Goal: Information Seeking & Learning: Learn about a topic

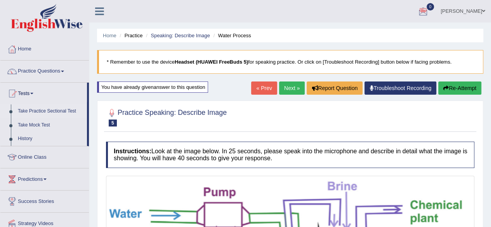
click at [60, 109] on link "Take Practice Sectional Test" at bounding box center [50, 111] width 73 height 14
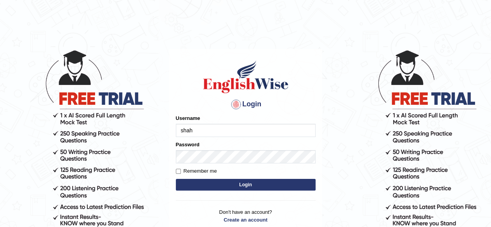
type input "shahil123"
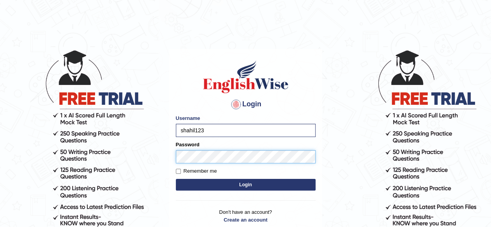
click at [176, 179] on button "Login" at bounding box center [246, 185] width 140 height 12
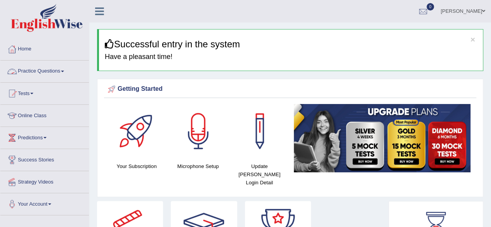
click at [64, 71] on span at bounding box center [62, 72] width 3 height 2
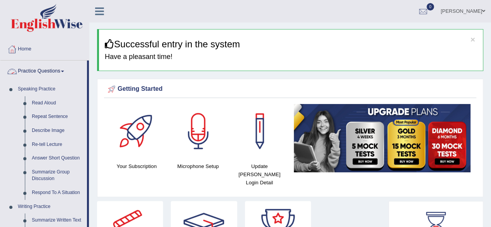
click at [61, 70] on link "Practice Questions" at bounding box center [43, 70] width 87 height 19
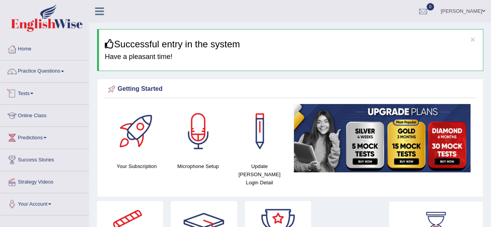
click at [37, 89] on link "Tests" at bounding box center [44, 92] width 89 height 19
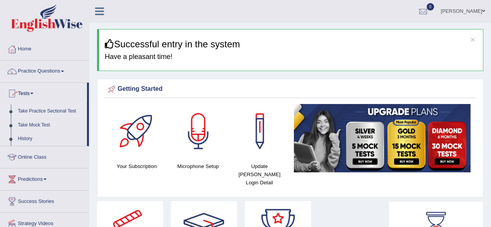
click at [37, 109] on link "Take Practice Sectional Test" at bounding box center [50, 111] width 73 height 14
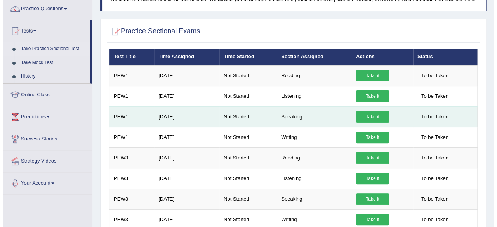
scroll to position [64, 0]
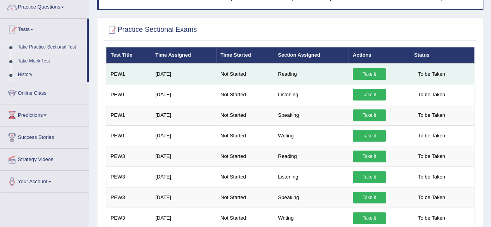
click at [370, 74] on link "Take it" at bounding box center [369, 74] width 33 height 12
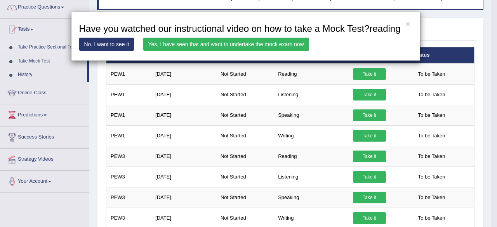
click at [243, 43] on link "Yes, I have seen that and want to undertake the mock exam now" at bounding box center [226, 44] width 166 height 13
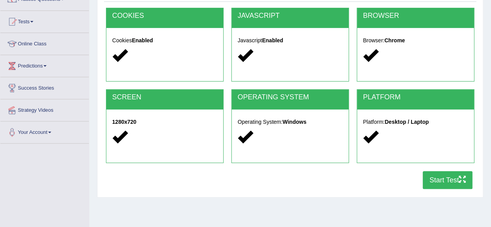
scroll to position [73, 0]
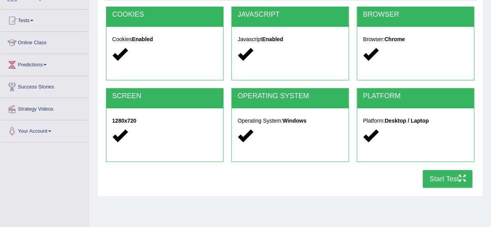
click at [435, 179] on button "Start Test" at bounding box center [448, 179] width 50 height 18
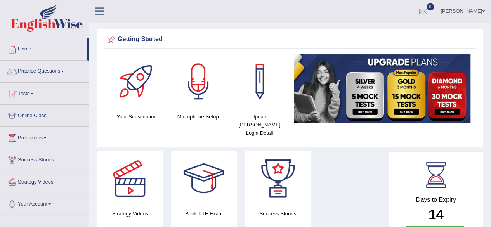
click at [64, 71] on span at bounding box center [62, 72] width 3 height 2
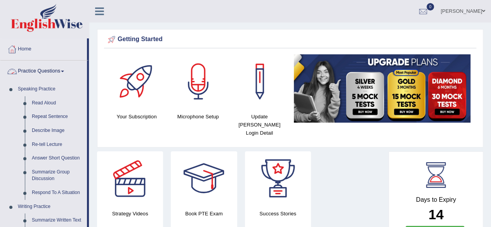
click at [67, 70] on link "Practice Questions" at bounding box center [43, 70] width 87 height 19
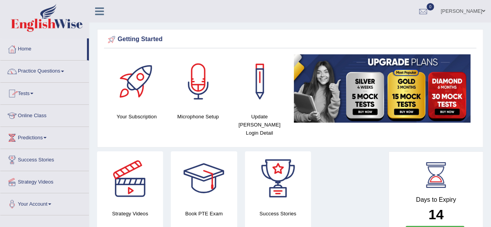
click at [33, 93] on span at bounding box center [31, 94] width 3 height 2
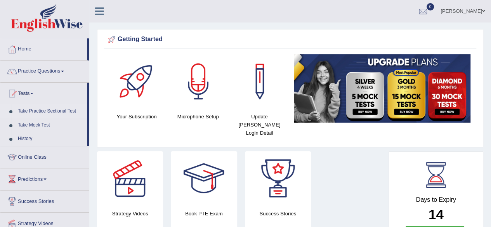
click at [43, 111] on link "Take Practice Sectional Test" at bounding box center [50, 111] width 73 height 14
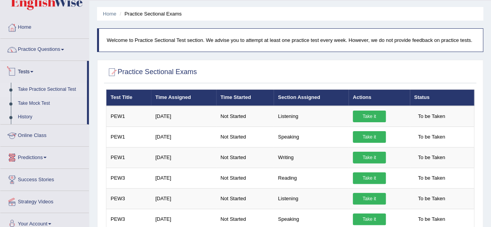
scroll to position [21, 0]
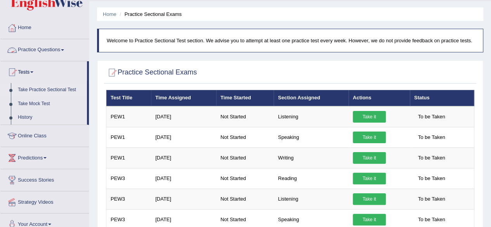
click at [61, 51] on link "Practice Questions" at bounding box center [44, 48] width 89 height 19
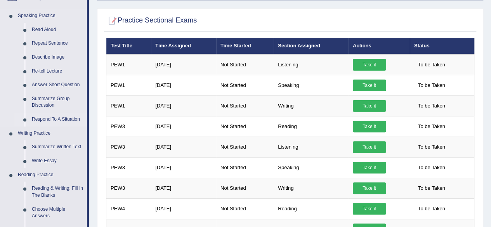
scroll to position [75, 0]
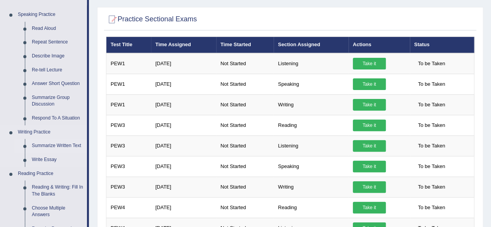
click at [61, 144] on link "Summarize Written Text" at bounding box center [57, 146] width 59 height 14
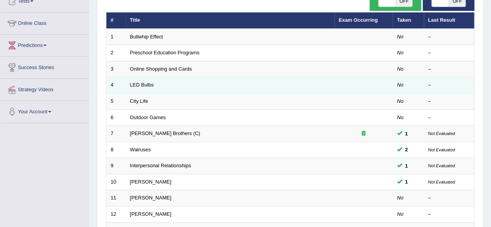
scroll to position [48, 0]
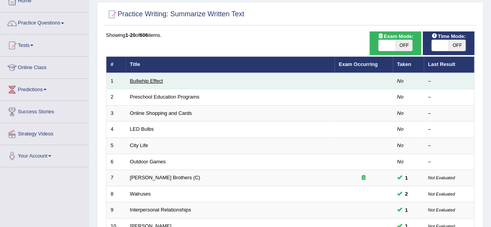
click at [149, 79] on link "Bullwhip Effect" at bounding box center [146, 81] width 33 height 6
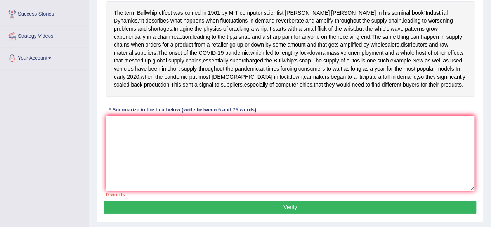
scroll to position [147, 0]
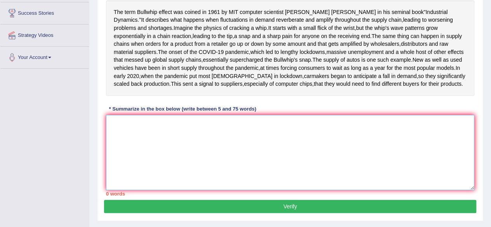
click at [166, 173] on textarea at bounding box center [290, 152] width 368 height 75
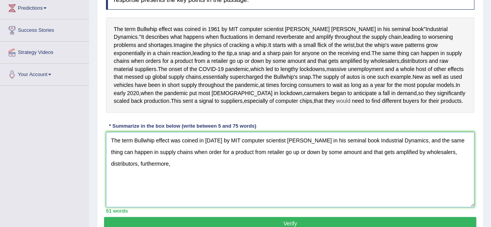
scroll to position [129, 0]
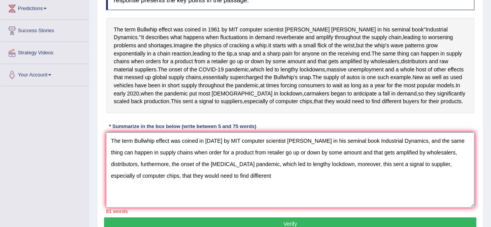
click at [228, 208] on textarea "The term Bullwhip effect was coined in [DATE] by MIT computer scientist [PERSON…" at bounding box center [290, 169] width 368 height 75
click at [252, 208] on textarea "The term Bullwhip effect was coined in [DATE] by MIT computer scientist [PERSON…" at bounding box center [290, 169] width 368 height 75
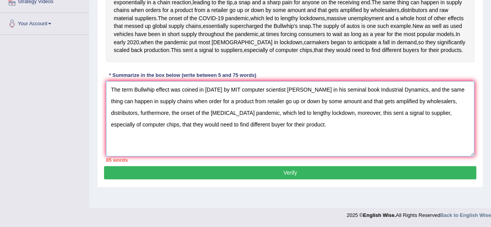
scroll to position [201, 0]
type textarea "The term Bullwhip effect was coined in [DATE] by MIT computer scientist [PERSON…"
click at [280, 179] on button "Verify" at bounding box center [290, 172] width 372 height 13
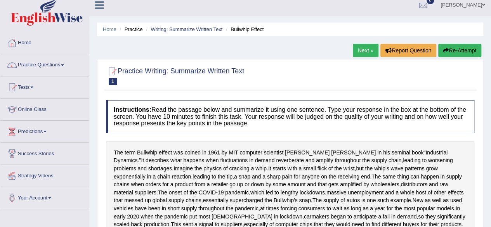
scroll to position [0, 0]
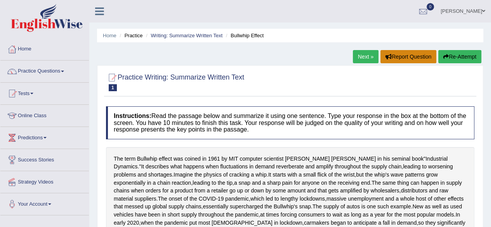
click at [410, 60] on button "Report Question" at bounding box center [409, 56] width 56 height 13
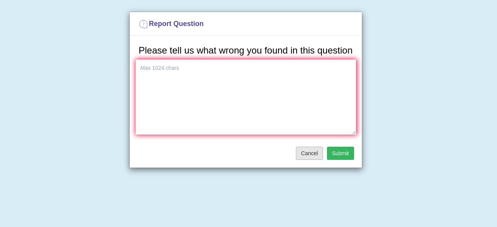
click at [306, 149] on button "Cancel" at bounding box center [309, 153] width 27 height 13
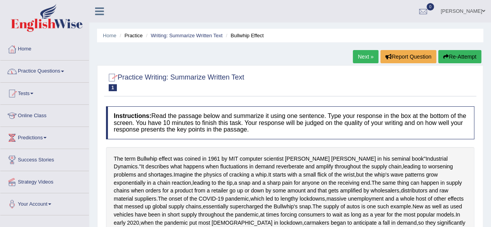
click at [67, 72] on link "Practice Questions" at bounding box center [44, 70] width 89 height 19
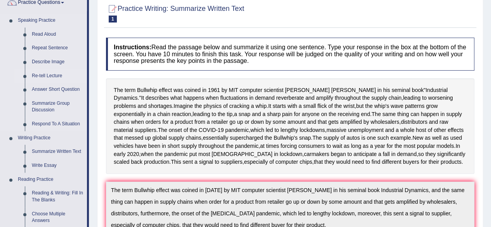
scroll to position [87, 0]
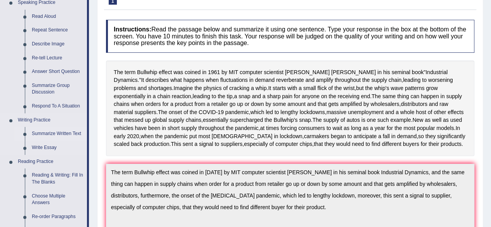
click at [53, 132] on link "Summarize Written Text" at bounding box center [57, 134] width 59 height 14
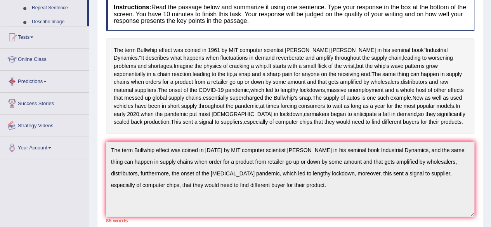
scroll to position [151, 0]
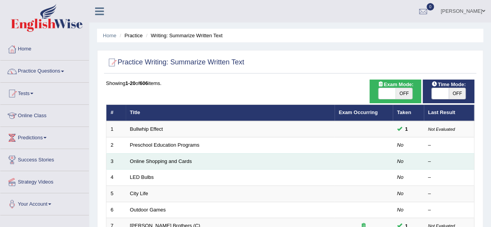
click at [248, 158] on td "Online Shopping and Cards" at bounding box center [230, 161] width 209 height 16
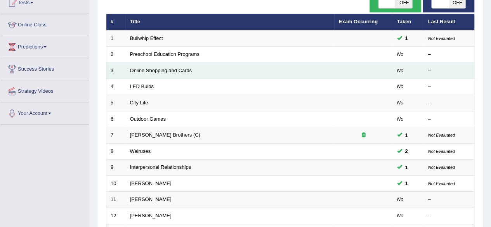
scroll to position [91, 0]
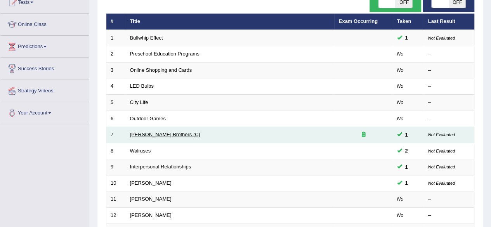
click at [153, 135] on link "[PERSON_NAME] Brothers (C)" at bounding box center [165, 135] width 70 height 6
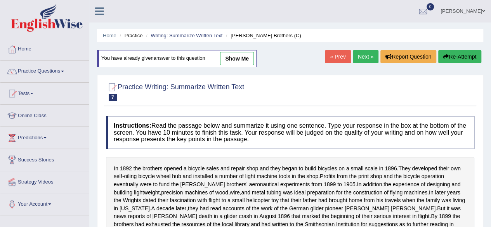
click at [239, 59] on link "show me" at bounding box center [237, 58] width 34 height 13
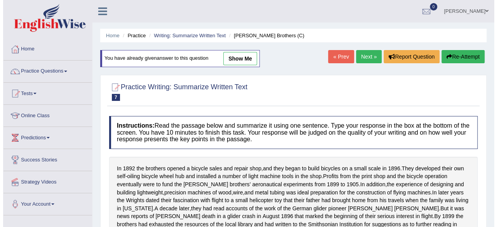
type textarea "In 1892 brother opened a bicycle sales and repair shop, and they began to build…"
